Goal: Task Accomplishment & Management: Use online tool/utility

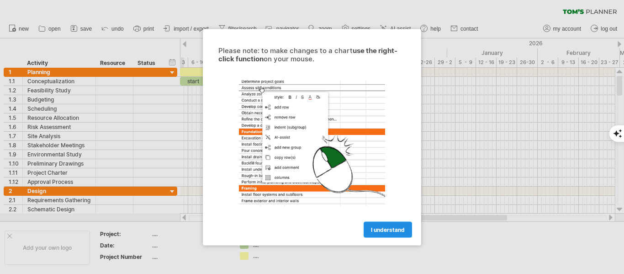
click at [384, 228] on span "I understand" at bounding box center [388, 229] width 34 height 7
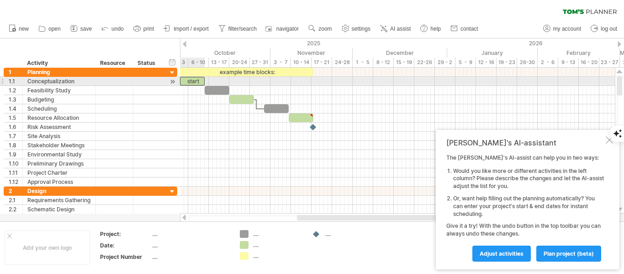
click at [190, 82] on div "start" at bounding box center [192, 81] width 25 height 9
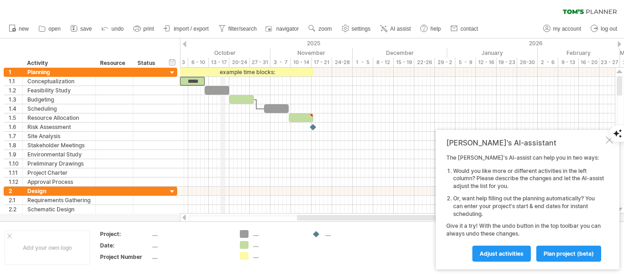
click at [224, 50] on div "October" at bounding box center [223, 53] width 95 height 10
click at [185, 44] on div at bounding box center [185, 44] width 4 height 6
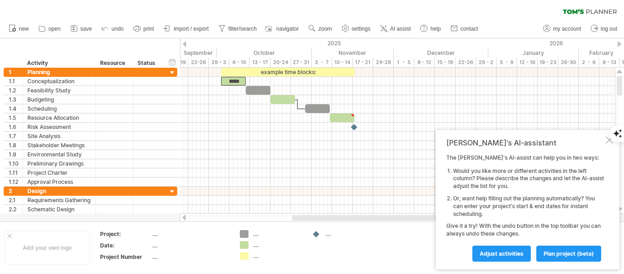
click at [619, 44] on div at bounding box center [620, 44] width 4 height 6
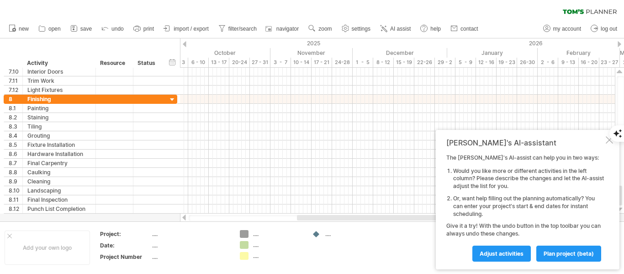
click at [244, 234] on div "Trying to reach [DOMAIN_NAME] Connected again... 0% clear filter new 1" at bounding box center [312, 137] width 624 height 274
click at [257, 234] on div "...." at bounding box center [278, 234] width 50 height 8
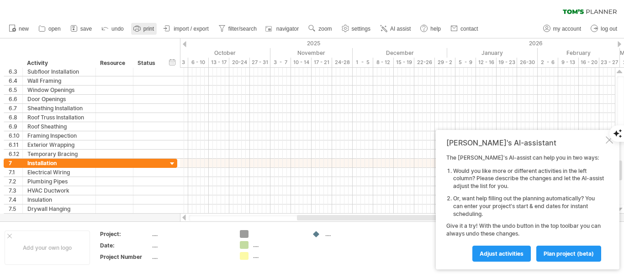
click at [145, 26] on span "print" at bounding box center [149, 29] width 11 height 6
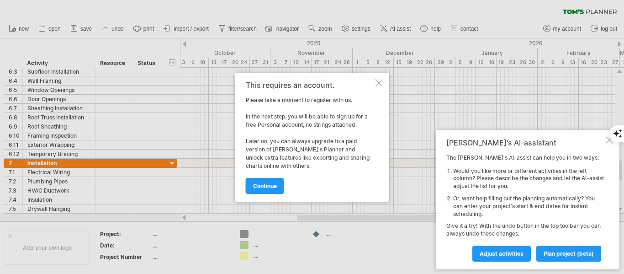
click at [379, 83] on div at bounding box center [379, 82] width 7 height 7
